Goal: Information Seeking & Learning: Learn about a topic

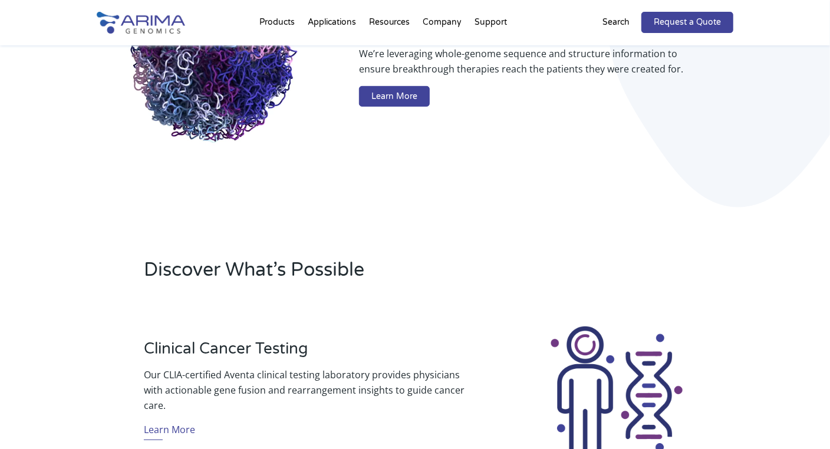
scroll to position [188, 0]
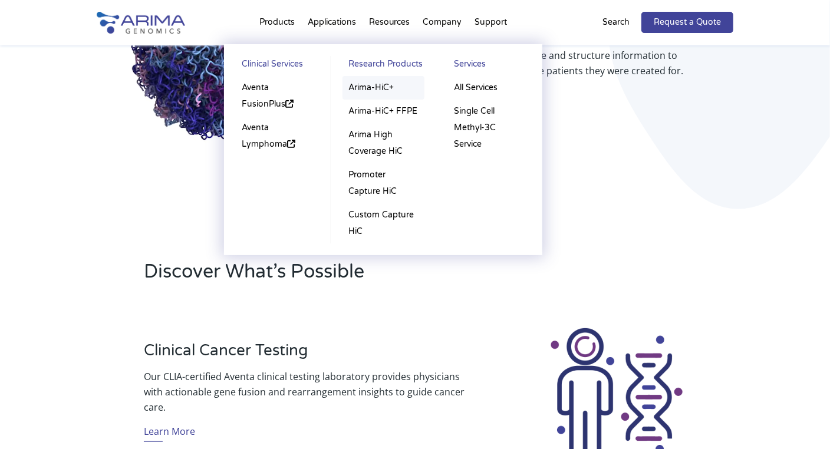
click at [380, 85] on link "Arima-HiC+" at bounding box center [384, 88] width 82 height 24
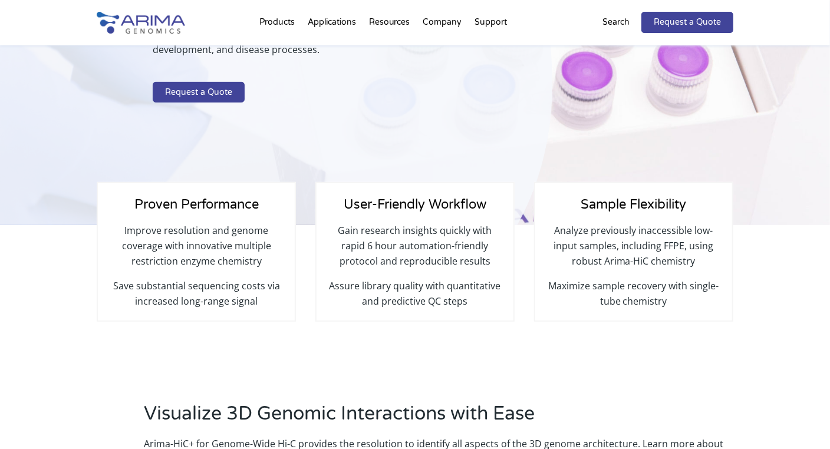
scroll to position [236, 0]
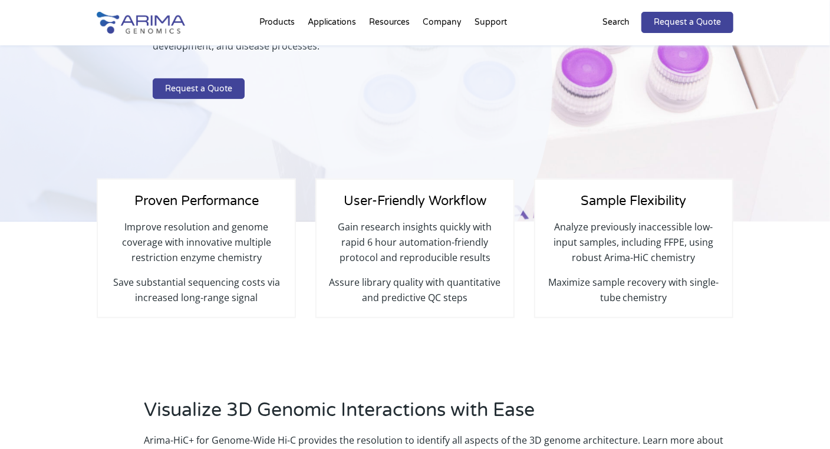
click at [367, 126] on div "Genome-Wide Hi-C There is More to a Genome than Just Sequence Our Arima-HiC+ Ki…" at bounding box center [276, 28] width 553 height 389
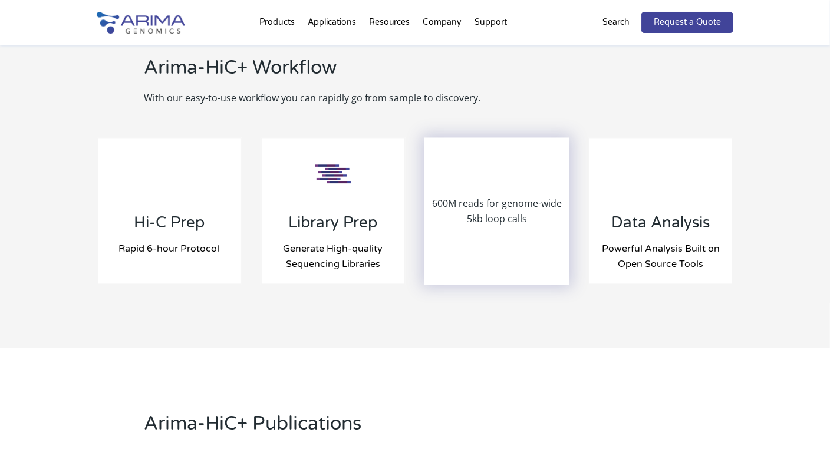
scroll to position [1265, 0]
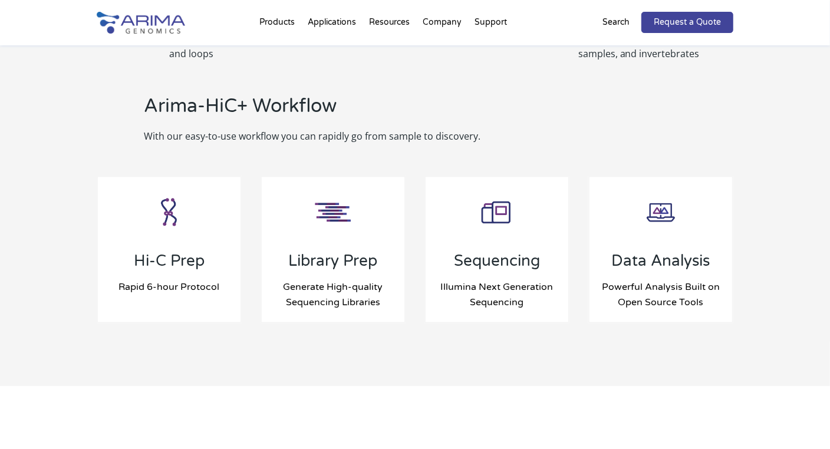
scroll to position [1204, 0]
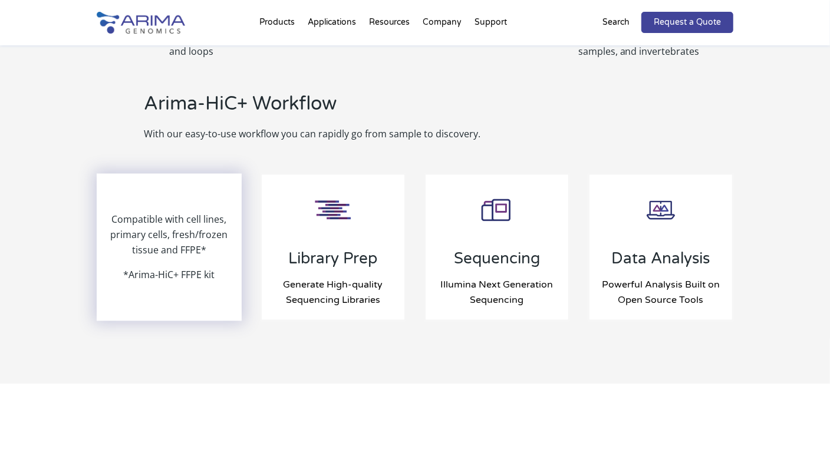
click at [167, 260] on p "Compatible with cell lines, primary cells, fresh/frozen tissue and FFPE*" at bounding box center [169, 239] width 143 height 55
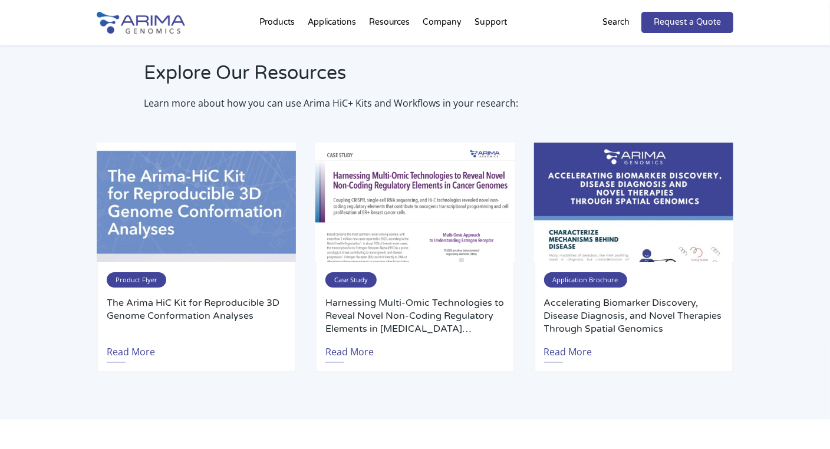
scroll to position [2254, 0]
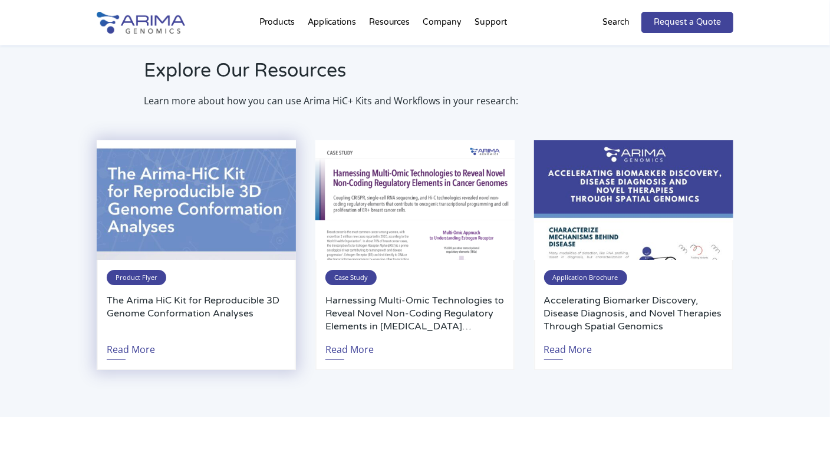
click at [254, 193] on img at bounding box center [196, 200] width 199 height 120
